Goal: Manage account settings

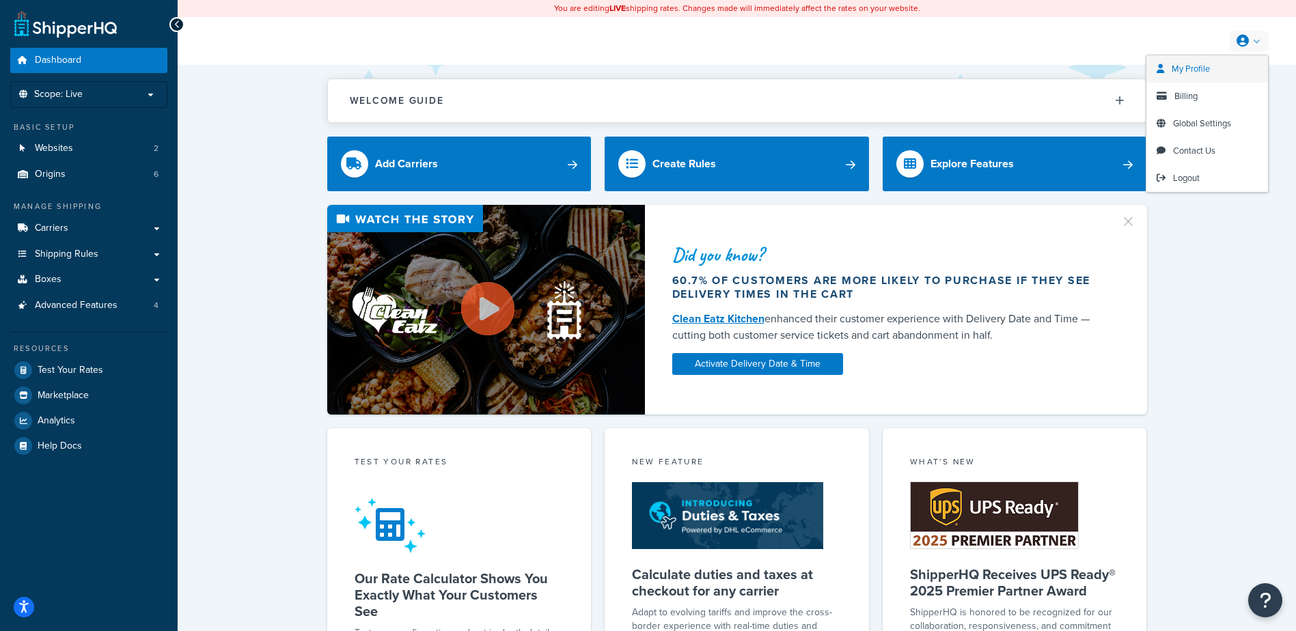
click at [1214, 70] on link "My Profile" at bounding box center [1208, 68] width 122 height 27
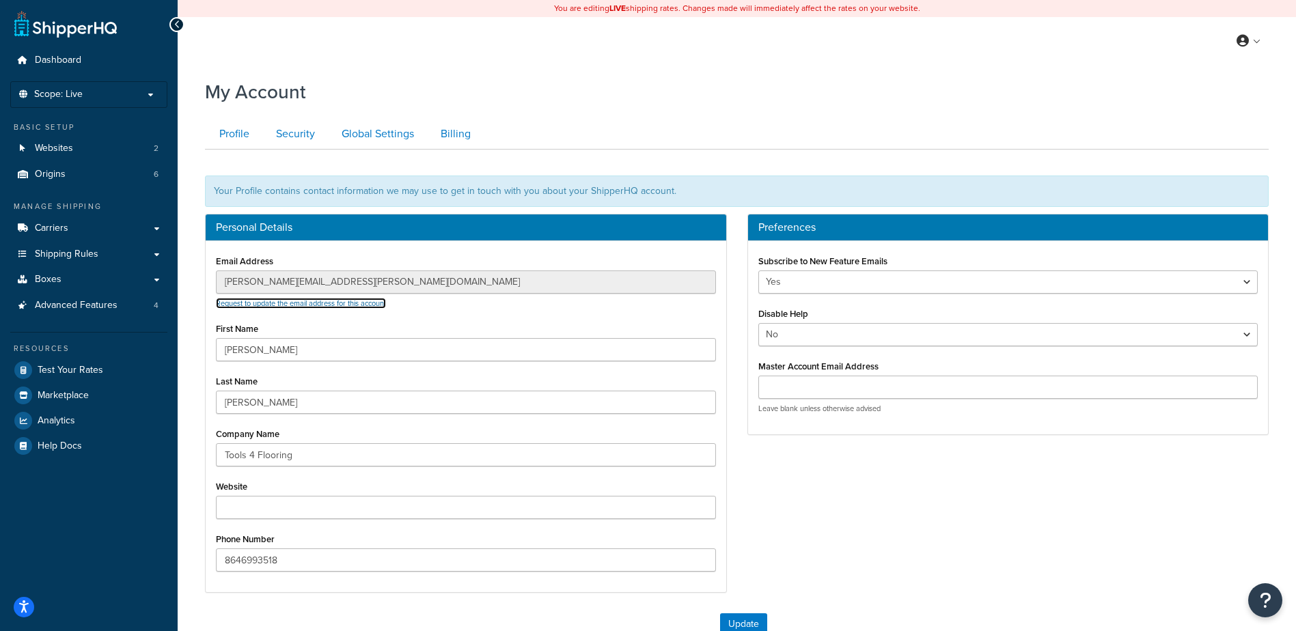
click at [360, 305] on link "Request to update the email address for this account" at bounding box center [301, 303] width 170 height 11
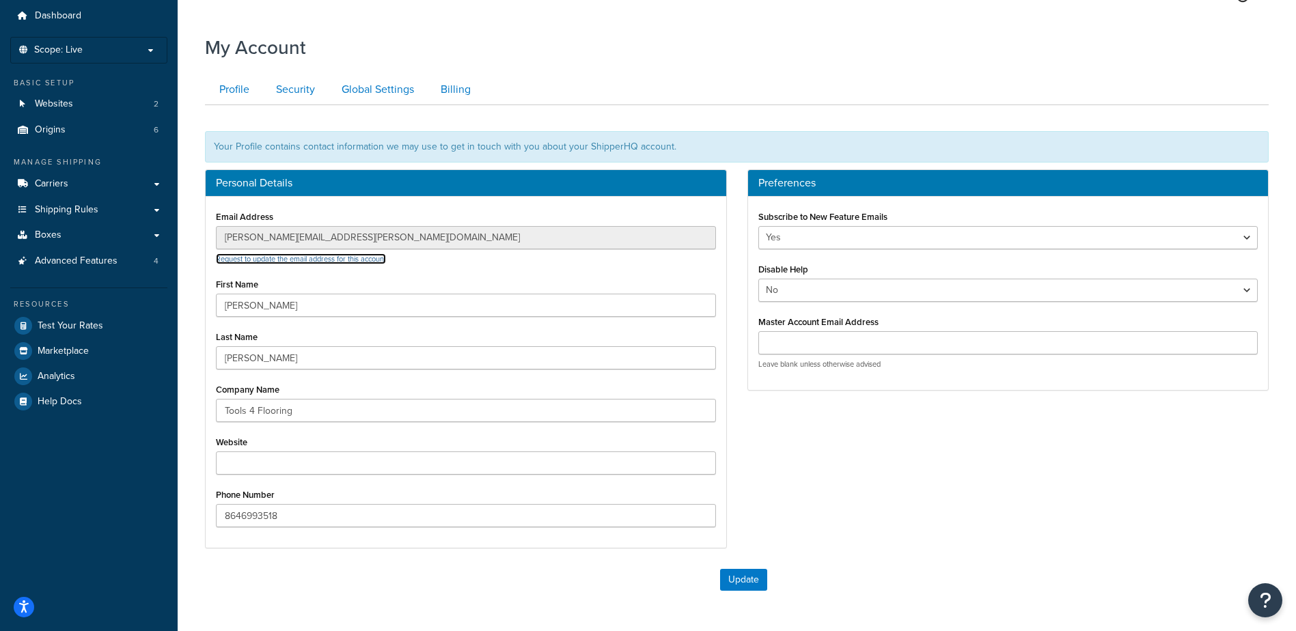
scroll to position [68, 0]
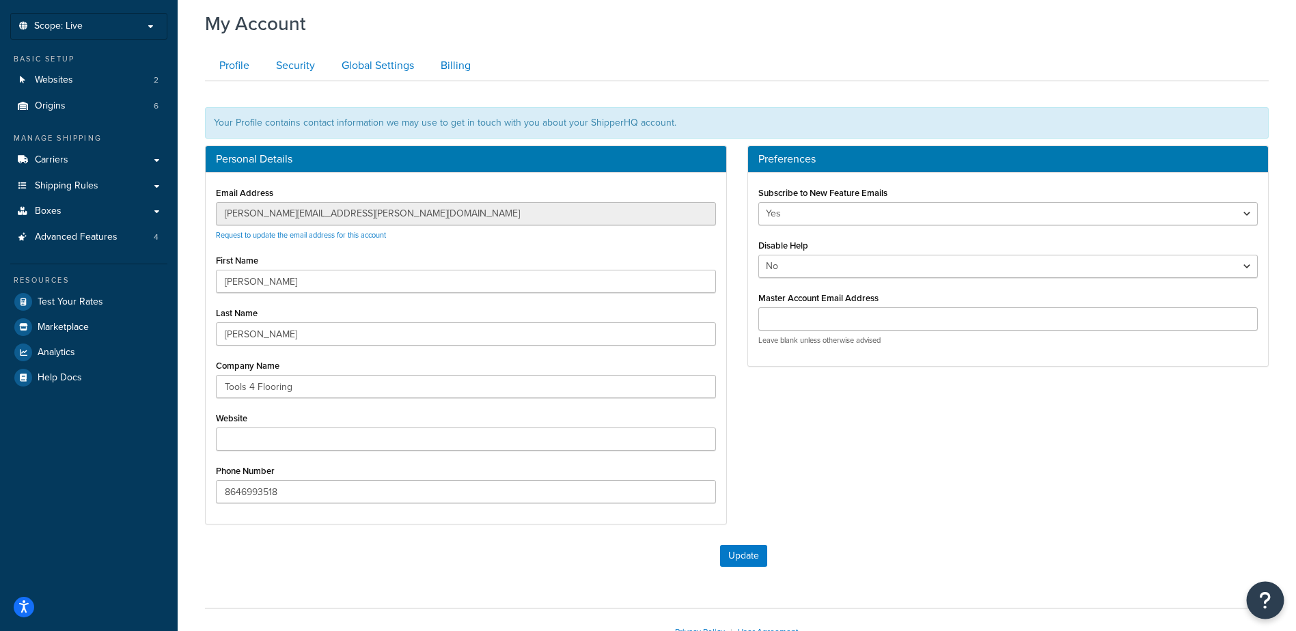
click at [1252, 594] on button "Open Resource Center" at bounding box center [1266, 601] width 38 height 38
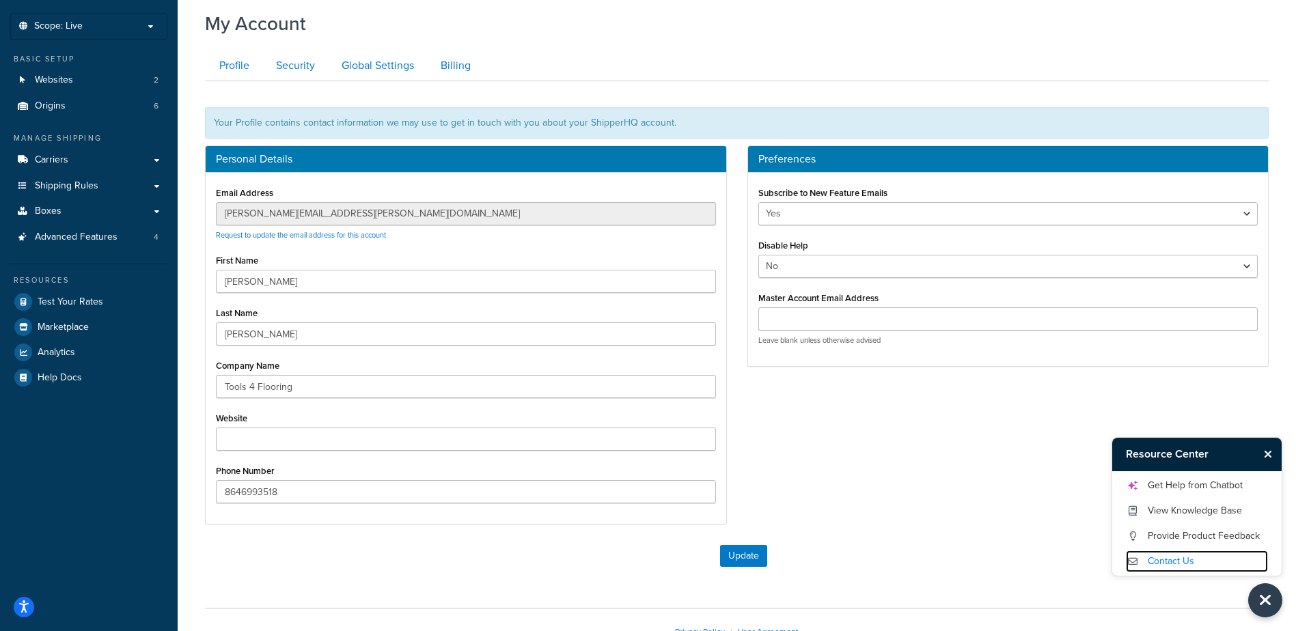
click at [1200, 565] on link "Contact Us" at bounding box center [1197, 562] width 142 height 22
